Goal: Communication & Community: Answer question/provide support

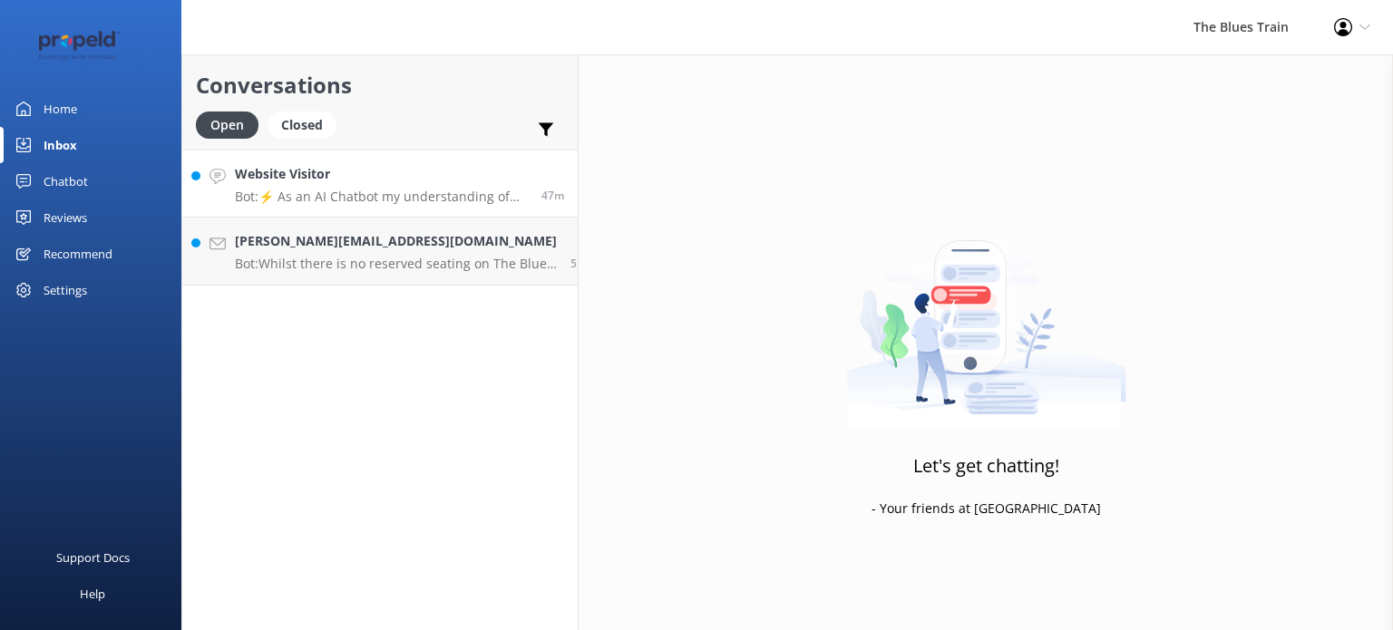
click at [373, 181] on h4 "Website Visitor" at bounding box center [381, 174] width 293 height 20
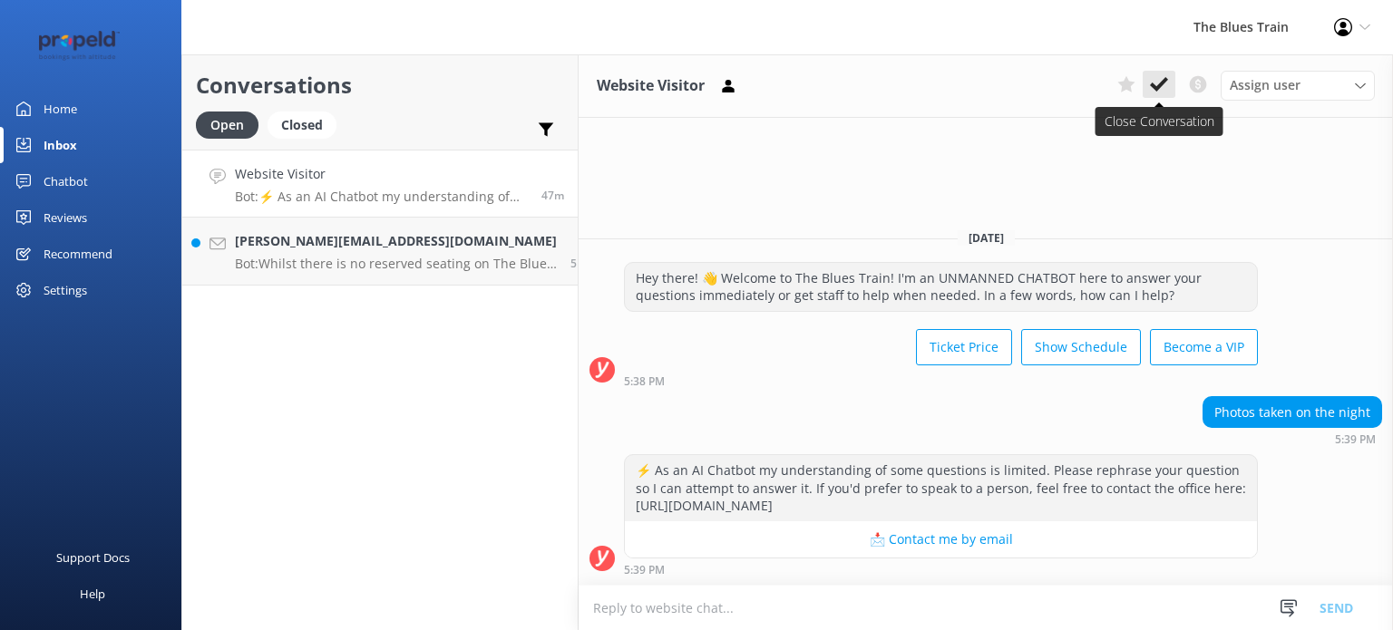
click at [1160, 97] on button at bounding box center [1159, 84] width 33 height 27
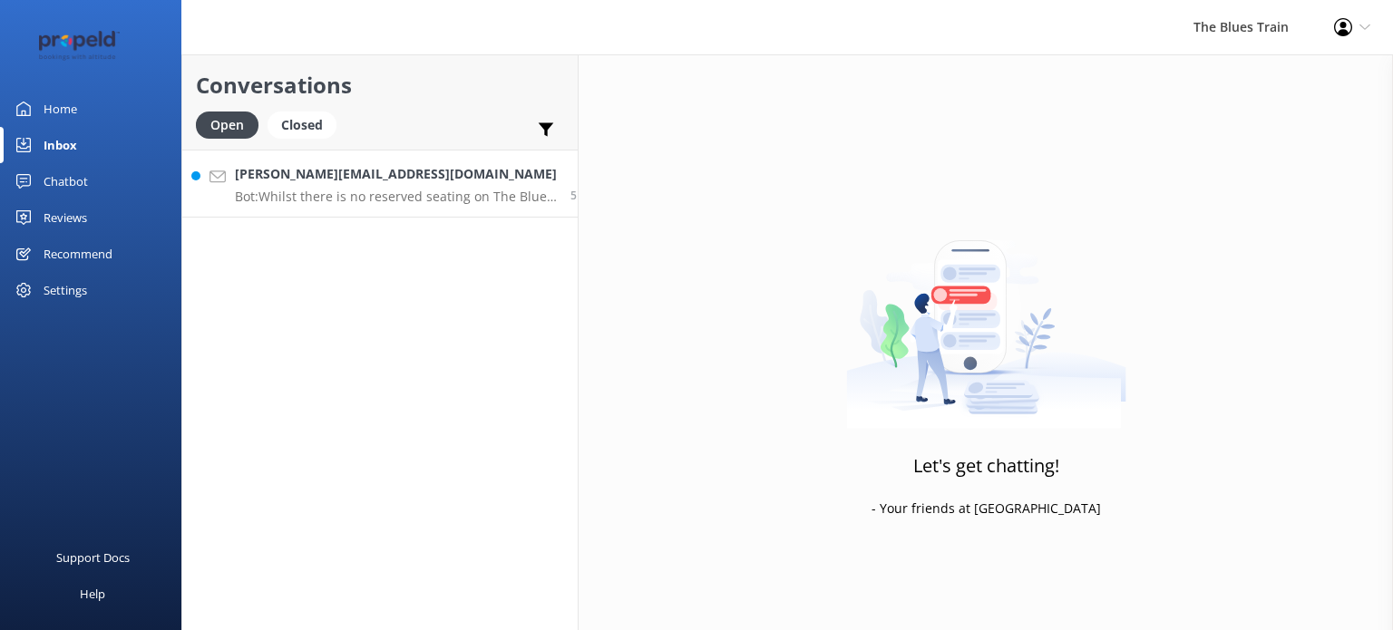
click at [371, 180] on h4 "[PERSON_NAME][EMAIL_ADDRESS][DOMAIN_NAME]" at bounding box center [396, 174] width 322 height 20
